Goal: Find specific page/section: Find specific page/section

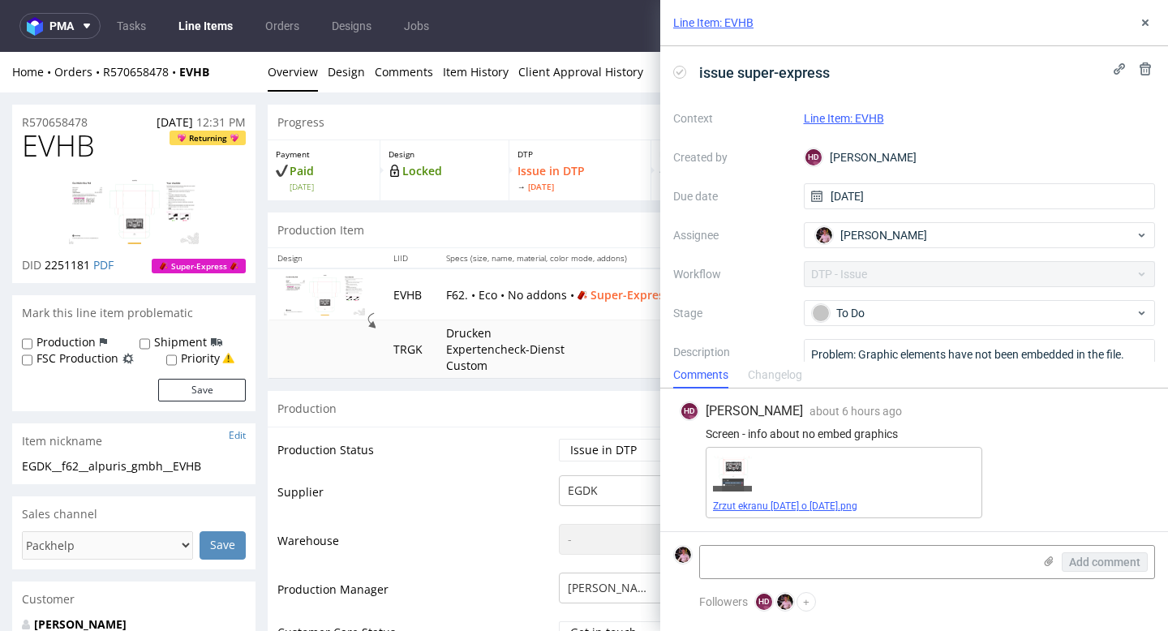
click at [815, 510] on link "Zrzut ekranu 2025-08-21 o 11.11.25.png" at bounding box center [785, 506] width 144 height 11
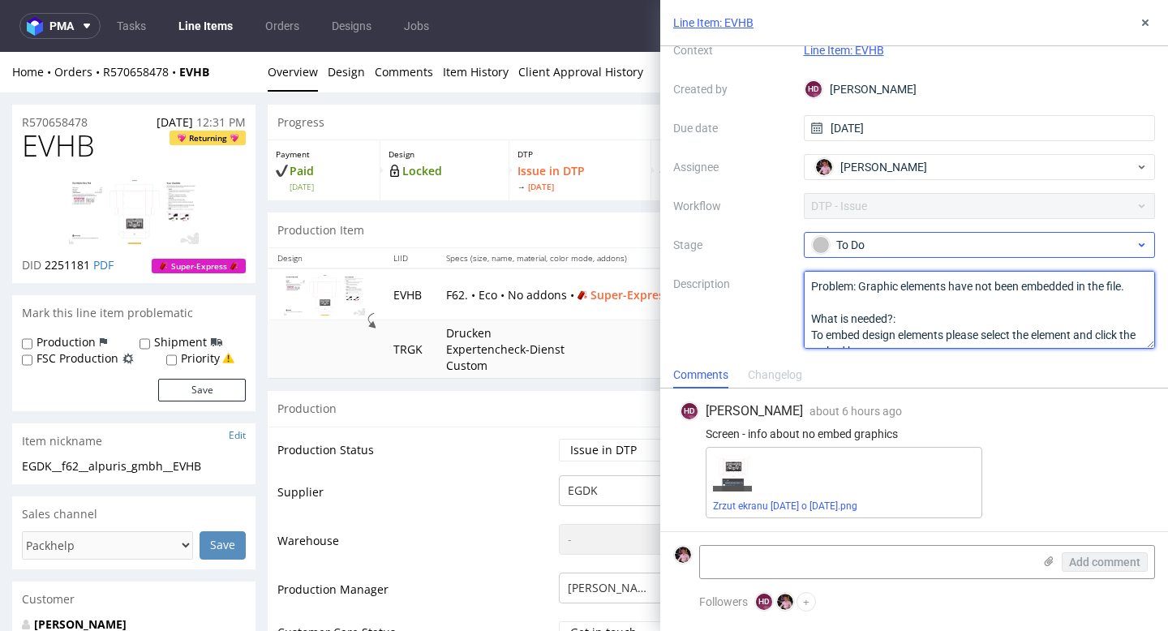
drag, startPoint x: 900, startPoint y: 337, endPoint x: 808, endPoint y: 236, distance: 136.1
click at [808, 236] on div "Context Line Item: EVHB Created by HD Hapka Dominika Due date 21/08/2025 Assign…" at bounding box center [914, 193] width 482 height 312
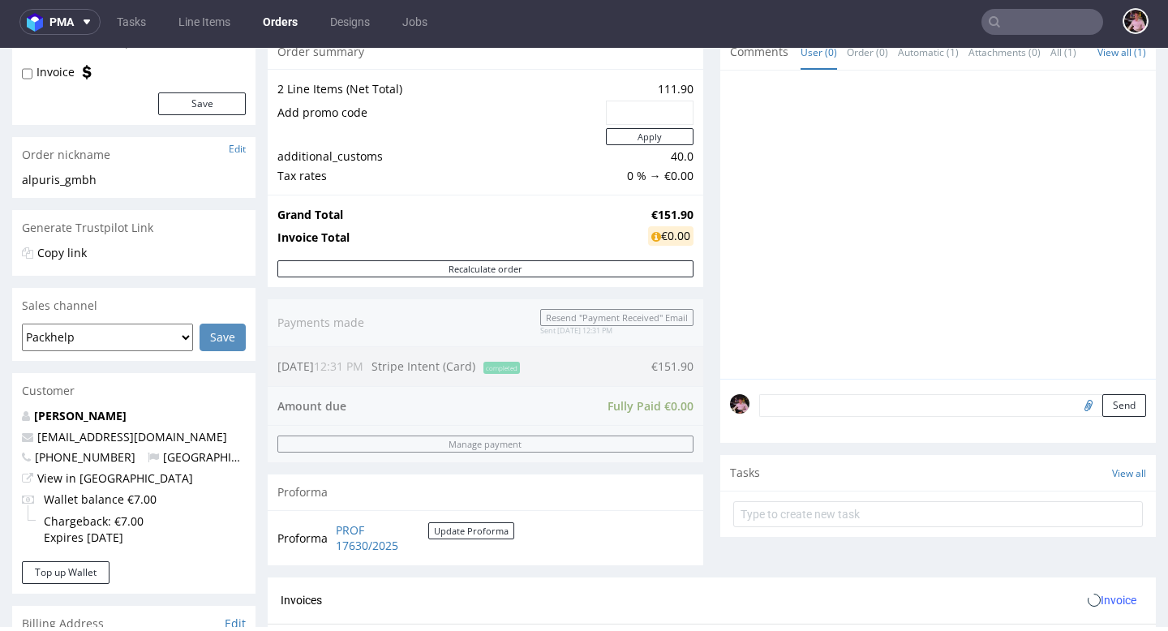
scroll to position [243, 0]
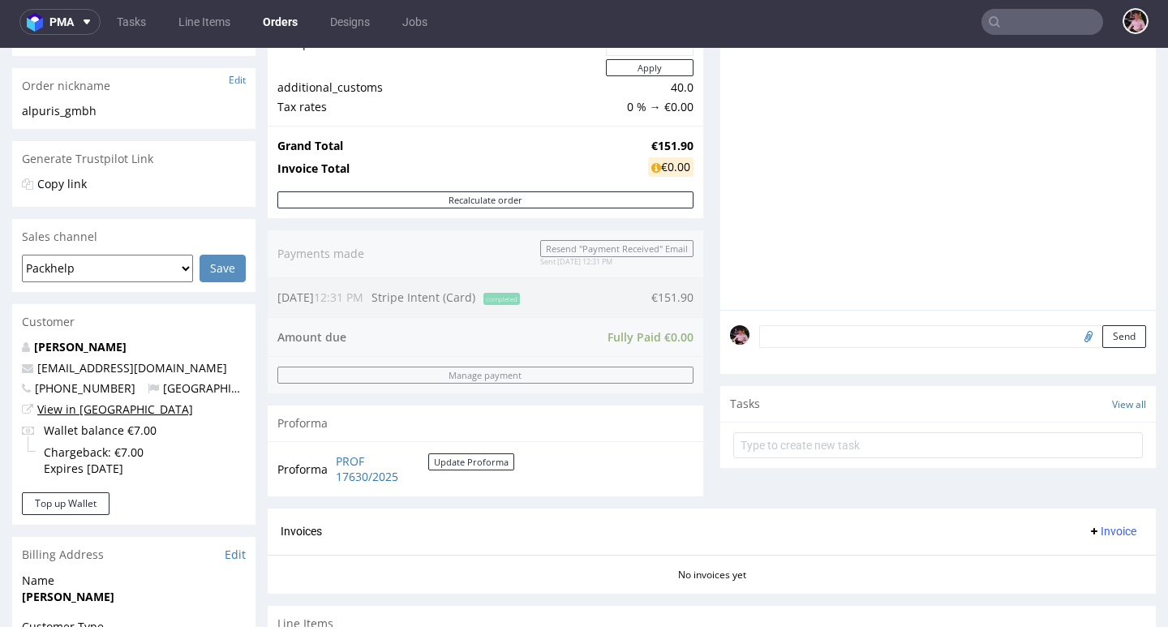
click at [75, 409] on link "View in Hubspot" at bounding box center [115, 409] width 156 height 15
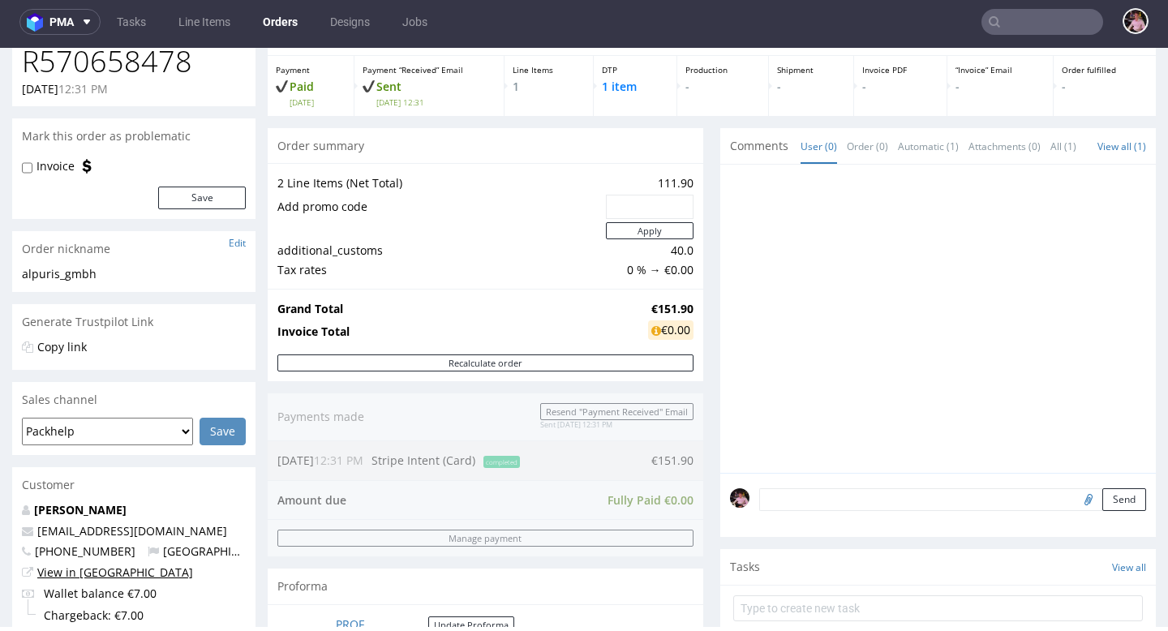
scroll to position [0, 0]
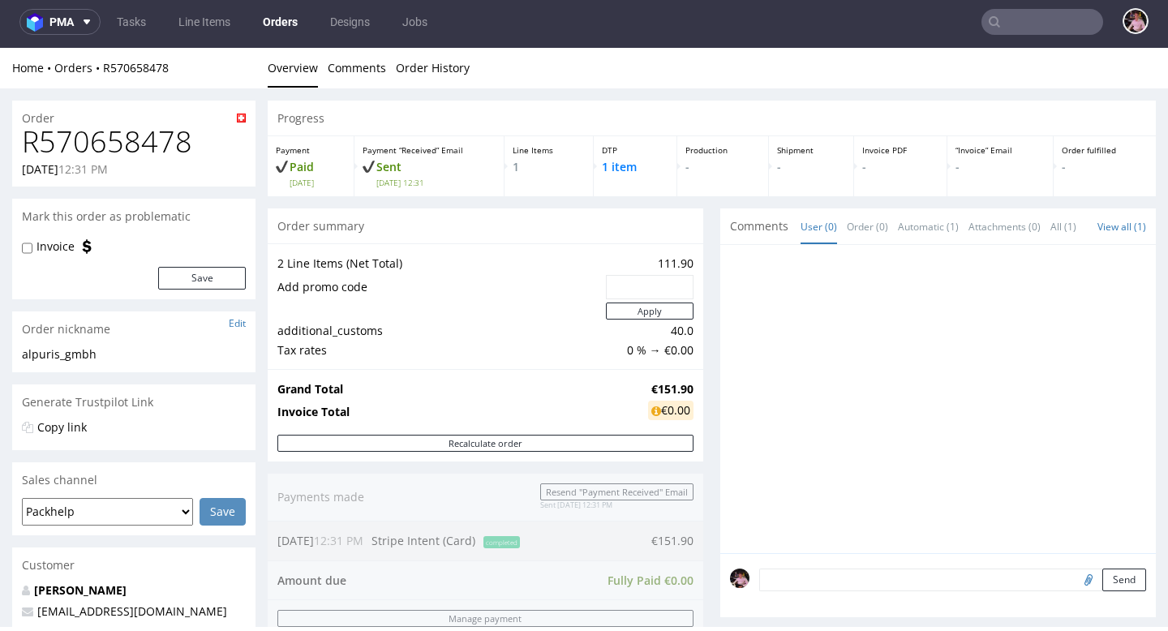
click at [134, 141] on h1 "R570658478" at bounding box center [134, 142] width 224 height 32
copy h1 "R570658478"
